Goal: Information Seeking & Learning: Learn about a topic

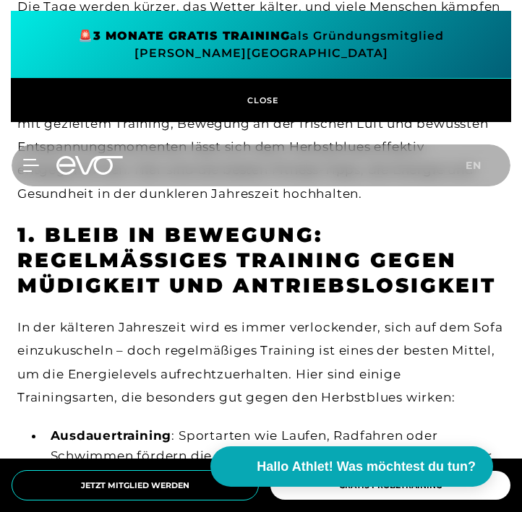
scroll to position [645, 0]
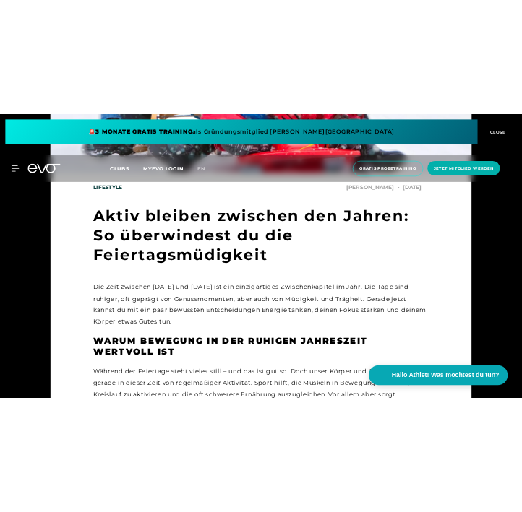
scroll to position [536, 0]
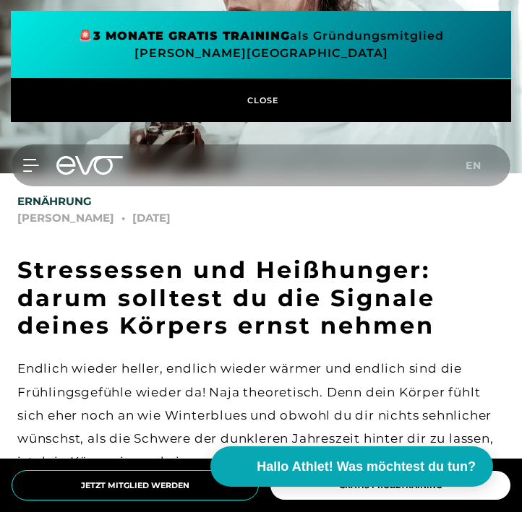
scroll to position [296, 0]
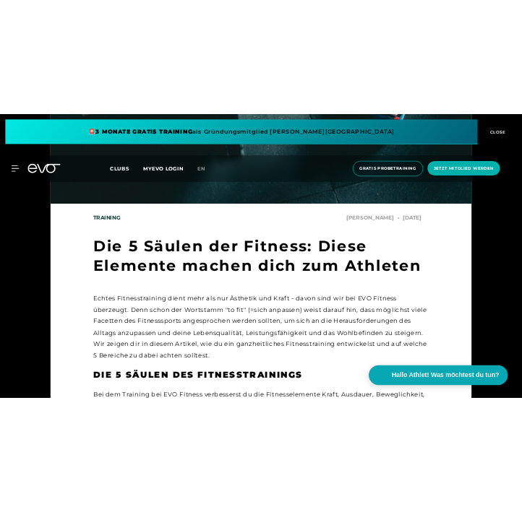
scroll to position [476, 0]
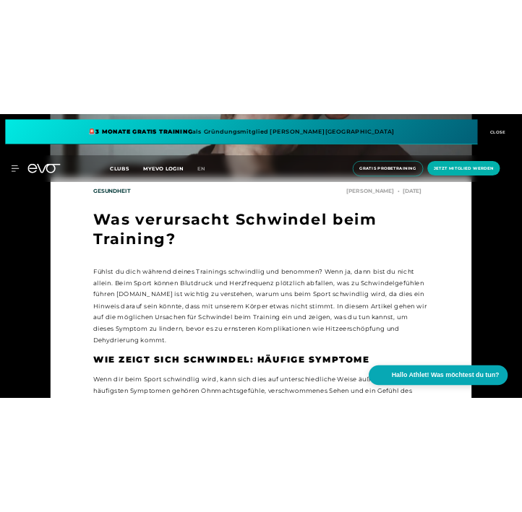
scroll to position [536, 0]
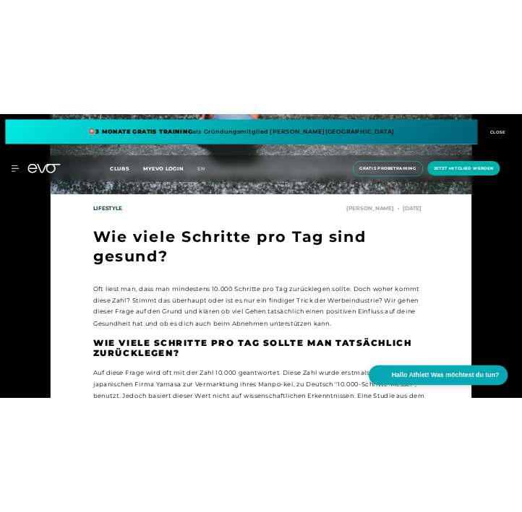
scroll to position [500, 0]
